Goal: Book appointment/travel/reservation

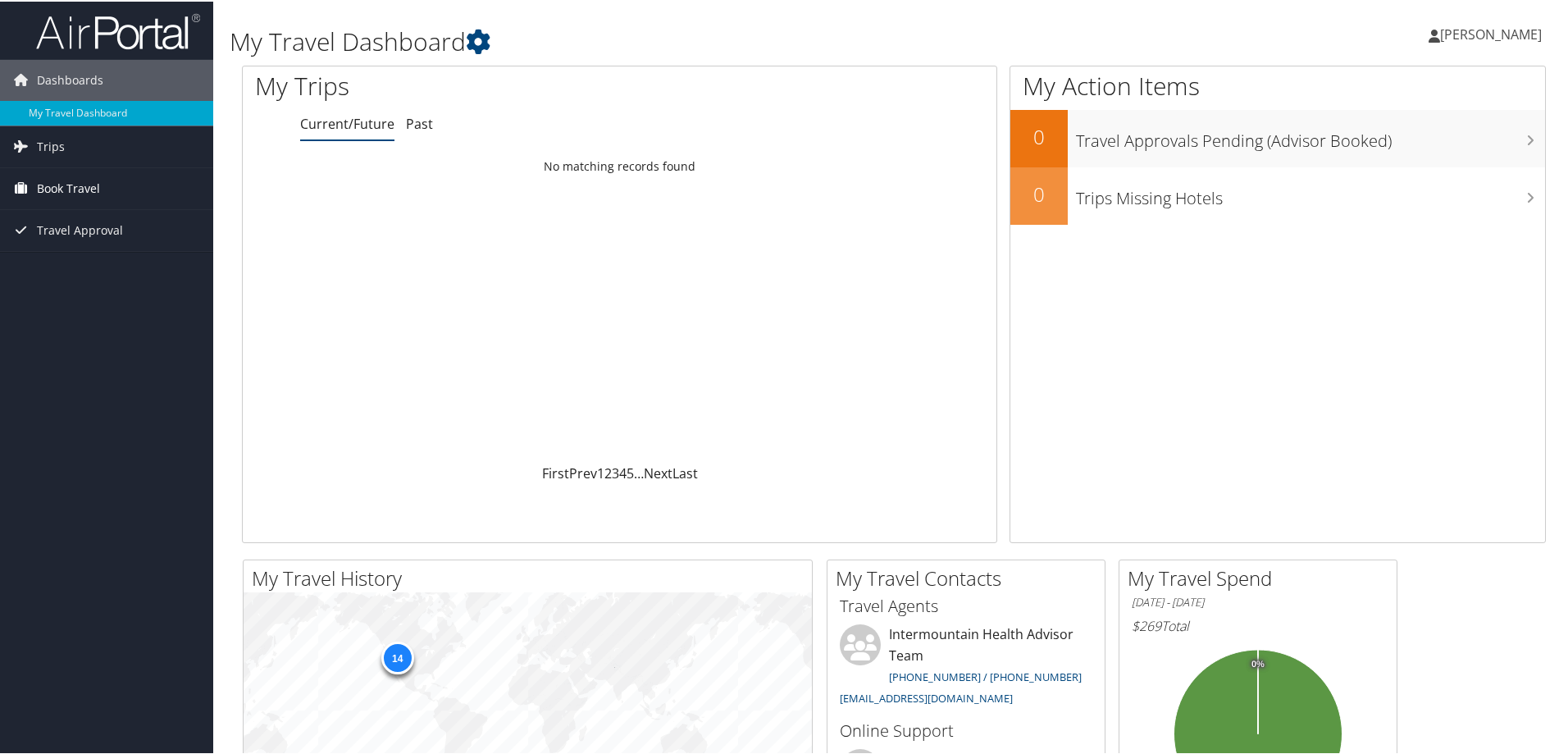
click at [68, 184] on span "Book Travel" at bounding box center [69, 186] width 63 height 41
click at [82, 263] on link "Book/Manage Online Trips" at bounding box center [106, 269] width 213 height 25
